Goal: Find specific page/section: Find specific page/section

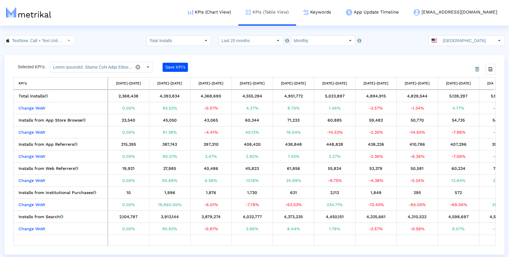
click at [293, 13] on link "KPIs (Table View)" at bounding box center [267, 12] width 58 height 24
click at [339, 13] on link "Keywords" at bounding box center [317, 12] width 42 height 24
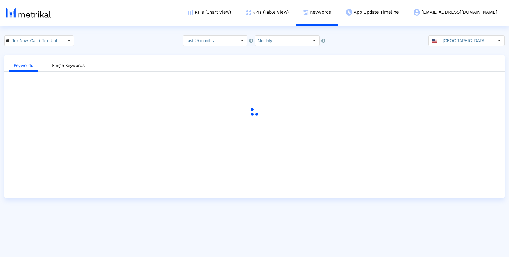
click at [257, 55] on div "Keywords Single Keywords" at bounding box center [254, 127] width 501 height 144
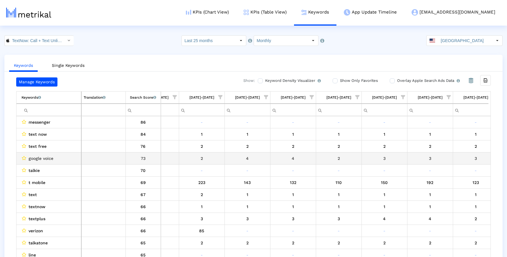
scroll to position [0, 282]
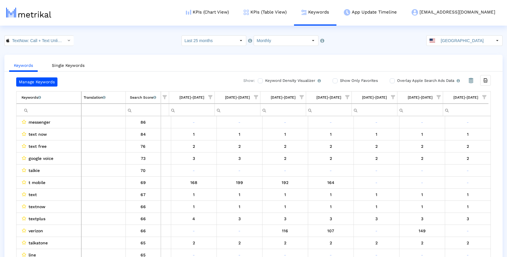
click at [248, 64] on ul "Keywords Single Keywords" at bounding box center [253, 65] width 498 height 14
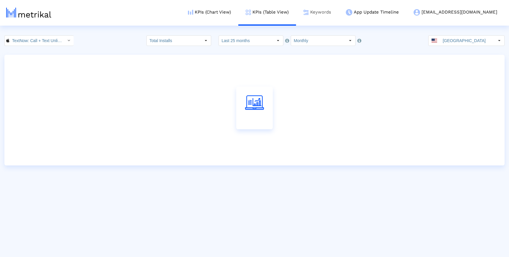
click at [339, 10] on link "Keywords" at bounding box center [317, 12] width 42 height 24
click at [339, 15] on link "Keywords" at bounding box center [317, 12] width 42 height 24
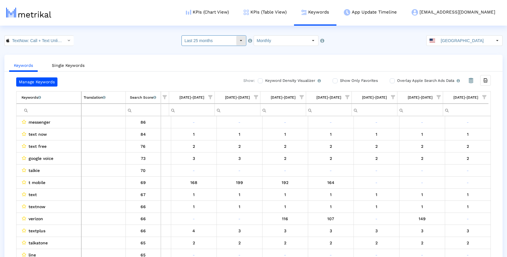
click at [239, 40] on div "Select" at bounding box center [240, 40] width 9 height 9
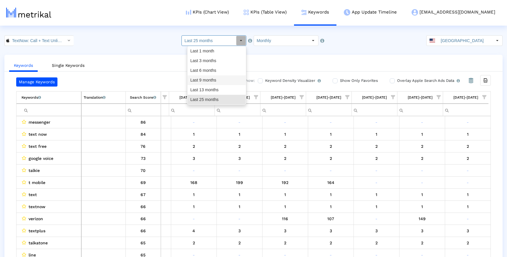
click at [214, 77] on div "Last 9 months" at bounding box center [217, 80] width 58 height 10
type input "Last 9 months"
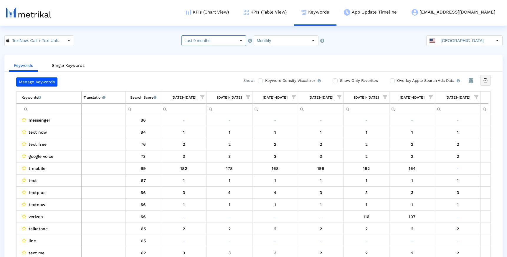
click at [484, 82] on icon "Export all data" at bounding box center [485, 80] width 5 height 5
